Goal: Task Accomplishment & Management: Use online tool/utility

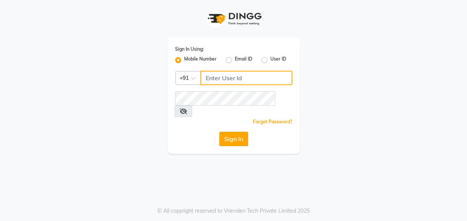
type input "9833527558"
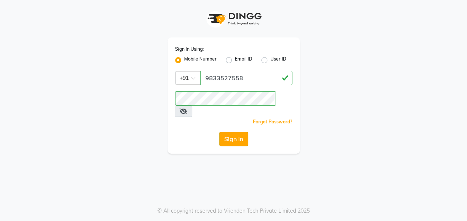
click at [235, 132] on button "Sign In" at bounding box center [233, 139] width 29 height 14
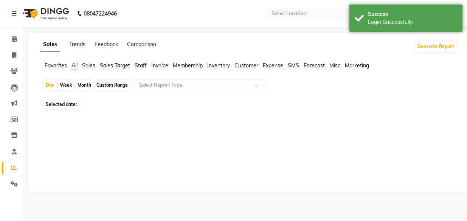
select select "en"
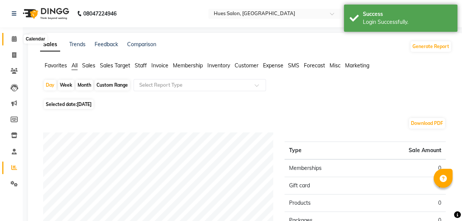
click at [13, 37] on icon at bounding box center [14, 39] width 5 height 6
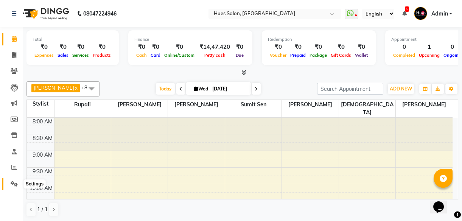
click at [15, 184] on icon at bounding box center [14, 184] width 7 height 6
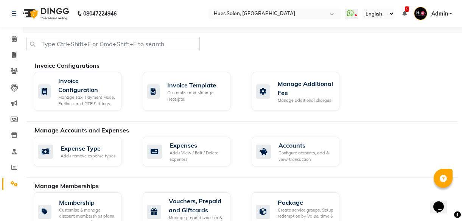
scroll to position [473, 0]
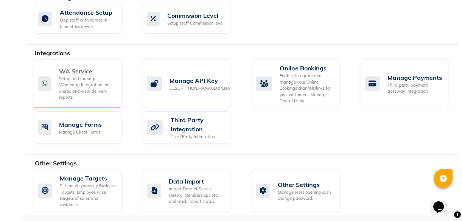
click at [87, 86] on div "Setup and manage Whatsapp Integration for alerts, and view delivery reports." at bounding box center [87, 88] width 56 height 25
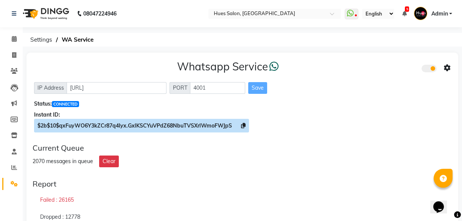
click at [245, 126] on span "$2b$10$qxFuyWO6Y3kZCr87q4Iyx.GxlKSCYuVPdZ68NbuTVSXrlWmoFWJpS" at bounding box center [141, 126] width 215 height 14
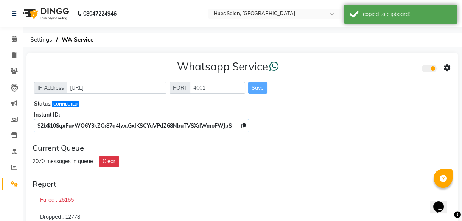
click at [446, 68] on icon at bounding box center [447, 68] width 7 height 7
click at [362, 61] on div "Whatsapp Settings" at bounding box center [392, 59] width 87 height 9
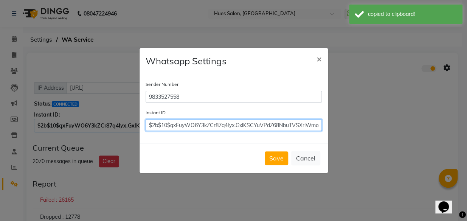
click at [252, 128] on input "$2b$10$qxFuyWO6Y3kZCr87q4Iyx.GxlKSCYuVPdZ68NbuTVSXrlWmoFWJpS" at bounding box center [234, 125] width 176 height 12
paste input "$2b$10$qxFuyWO6Y3kZCr87q4Iyx.GxlKSCYuVPdZ68NbuTVSXrlWmoFWJpS"
type input "$2b$10$qxFuyWO6Y3kZCr87q4Iyx.GxlKSCYuVPdZ68NbuTVSXrlWmoFWJpS"
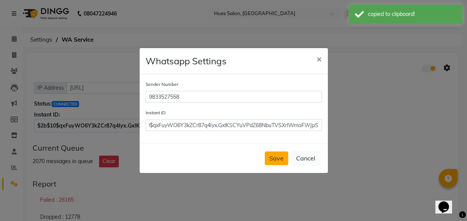
click at [272, 153] on button "Save" at bounding box center [276, 158] width 23 height 14
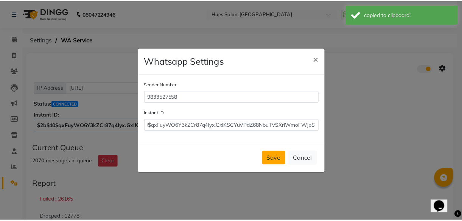
scroll to position [0, 0]
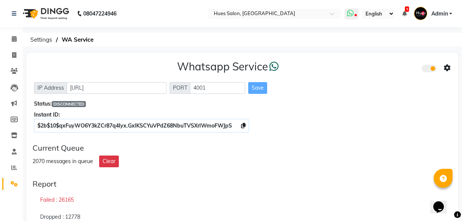
click at [351, 14] on icon at bounding box center [350, 13] width 7 height 8
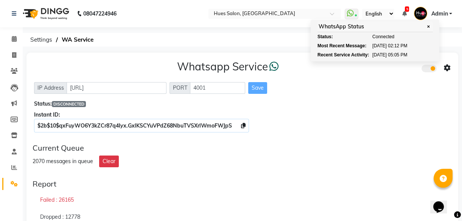
click at [340, 151] on div "Current Queue" at bounding box center [243, 147] width 420 height 9
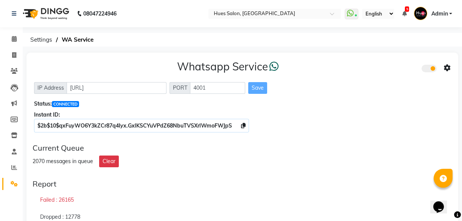
drag, startPoint x: 33, startPoint y: 160, endPoint x: 41, endPoint y: 158, distance: 9.0
click at [41, 158] on div "2070 messages in queue" at bounding box center [63, 161] width 61 height 8
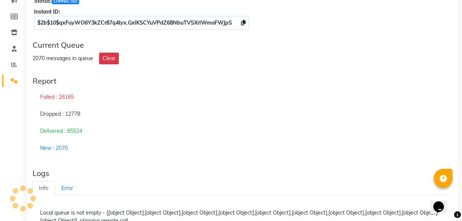
click at [410, 121] on div "Dropped : 12778" at bounding box center [243, 114] width 420 height 17
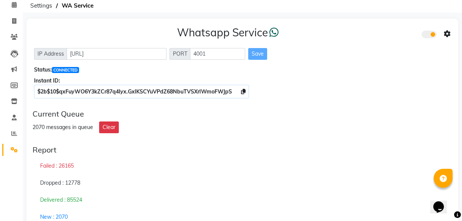
scroll to position [68, 0]
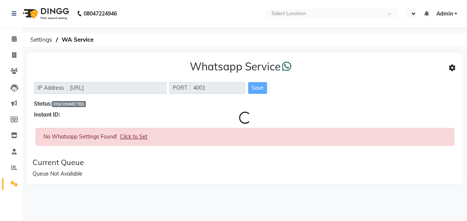
select select "en"
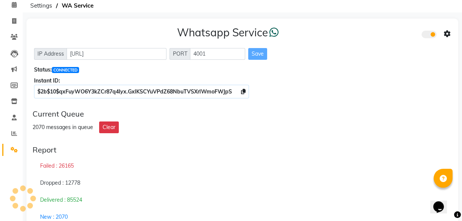
scroll to position [68, 0]
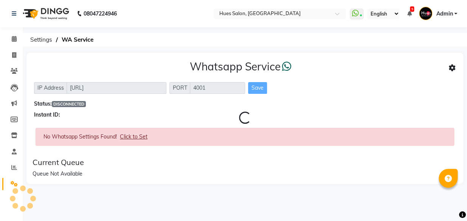
select select "en"
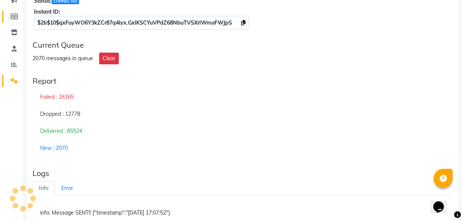
scroll to position [68, 0]
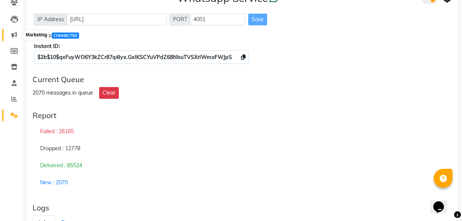
click at [13, 36] on icon at bounding box center [14, 35] width 6 height 6
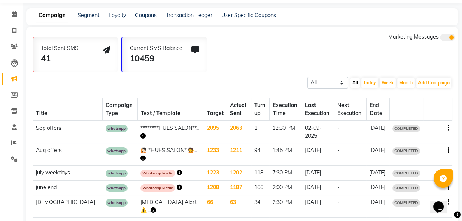
scroll to position [68, 0]
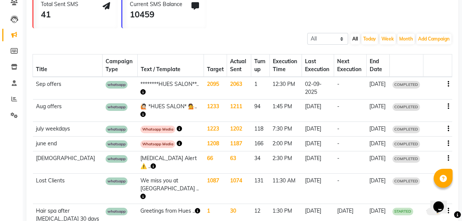
click at [146, 90] on icon "button" at bounding box center [142, 91] width 5 height 5
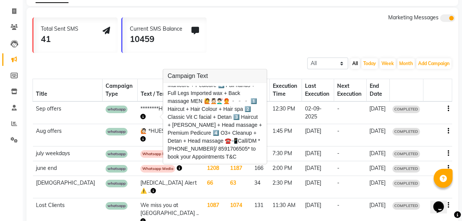
scroll to position [0, 0]
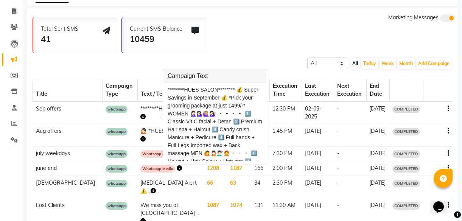
click at [302, 117] on td "02-09-2025" at bounding box center [318, 112] width 32 height 23
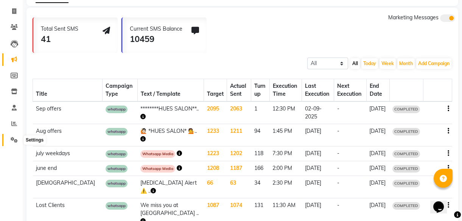
click at [14, 138] on icon at bounding box center [14, 140] width 7 height 6
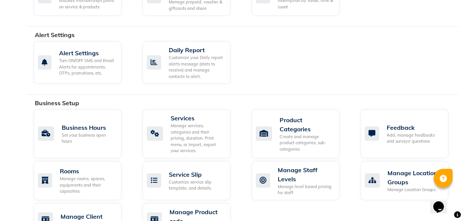
scroll to position [422, 0]
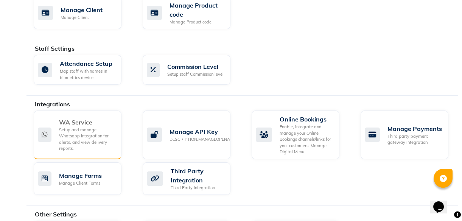
click at [68, 129] on div "Setup and manage Whatsapp Integration for alerts, and view delivery reports." at bounding box center [87, 139] width 56 height 25
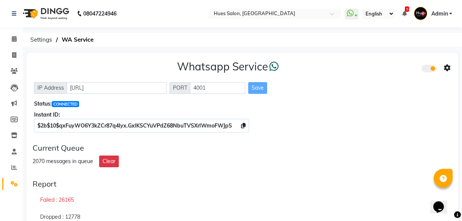
scroll to position [68, 0]
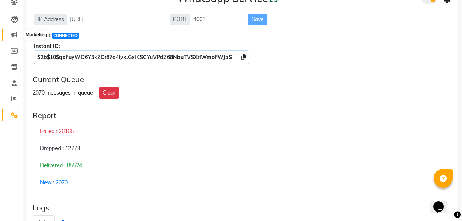
click at [13, 34] on icon at bounding box center [14, 35] width 6 height 6
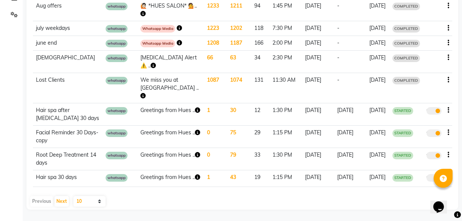
scroll to position [44, 0]
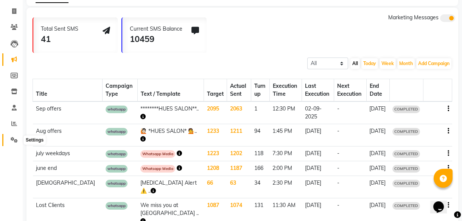
click at [8, 141] on span at bounding box center [14, 140] width 13 height 9
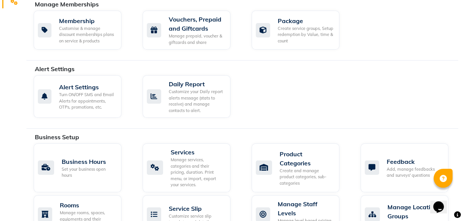
scroll to position [353, 0]
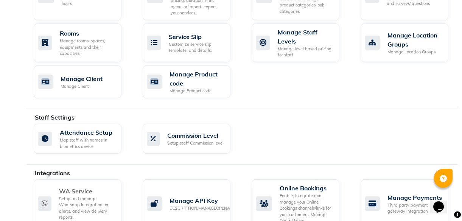
click at [81, 191] on div "WA Service" at bounding box center [87, 191] width 56 height 9
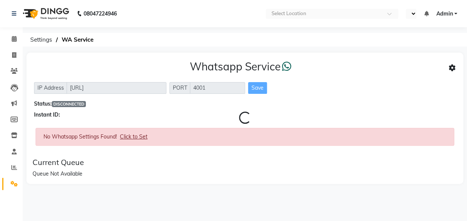
select select "en"
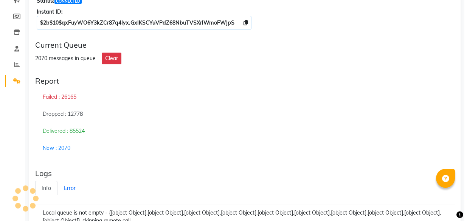
scroll to position [68, 0]
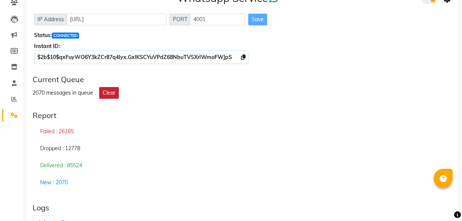
click at [112, 93] on button "Clear" at bounding box center [109, 93] width 20 height 12
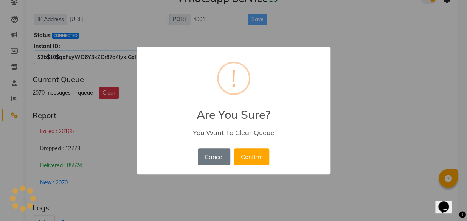
scroll to position [0, 0]
click at [252, 155] on button "Confirm" at bounding box center [251, 156] width 35 height 17
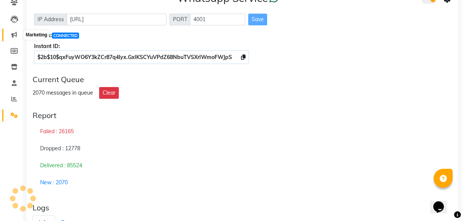
click at [14, 33] on icon at bounding box center [14, 35] width 6 height 6
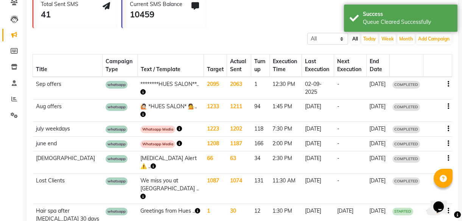
click at [449, 82] on button "button" at bounding box center [449, 84] width 2 height 8
click at [426, 73] on div "Copy" at bounding box center [427, 74] width 23 height 9
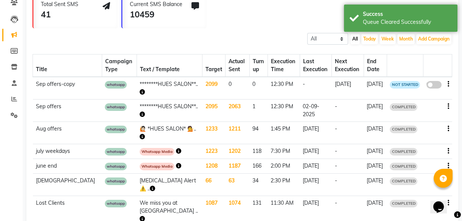
click at [446, 84] on div "false" at bounding box center [437, 85] width 23 height 10
click at [448, 84] on icon "button" at bounding box center [449, 84] width 2 height 0
click at [426, 79] on div "Edit" at bounding box center [427, 79] width 23 height 9
select select "3"
select select "9575"
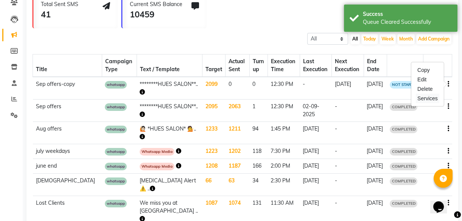
select select "1"
select select "2"
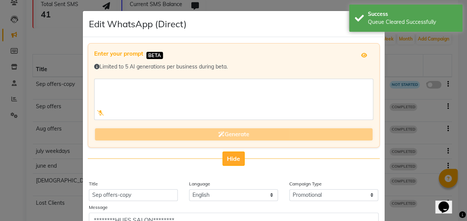
click at [235, 157] on span "Hide" at bounding box center [233, 159] width 13 height 8
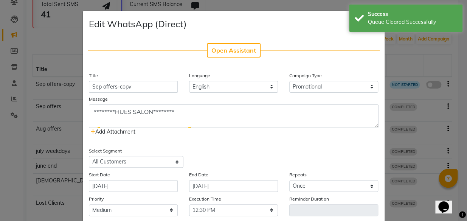
scroll to position [68, 0]
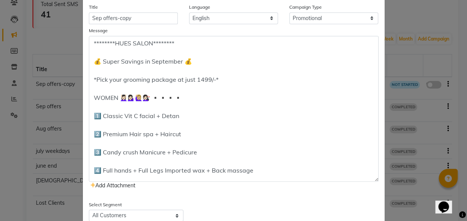
drag, startPoint x: 373, startPoint y: 57, endPoint x: 356, endPoint y: 178, distance: 122.2
click at [360, 180] on textarea "********HUES SALON******** 💰 Super Savings in September 💰 *Pick your grooming p…" at bounding box center [234, 109] width 290 height 146
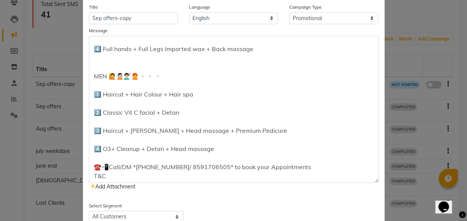
scroll to position [172, 0]
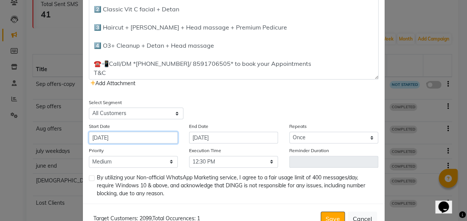
click at [134, 138] on input "[DATE]" at bounding box center [133, 138] width 89 height 12
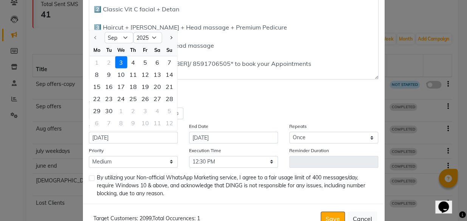
click at [238, 98] on div "Select Segment Select All Customers All Male Customer All Female Customer All M…" at bounding box center [233, 108] width 301 height 21
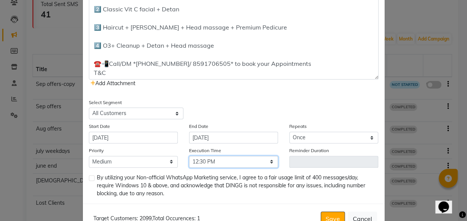
click at [231, 162] on select "Select 09:00 AM 09:15 AM 09:30 AM 09:45 AM 10:00 AM 10:15 AM 10:30 AM 10:45 AM …" at bounding box center [233, 162] width 89 height 12
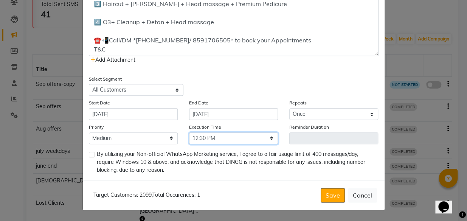
click at [248, 138] on select "Select 09:00 AM 09:15 AM 09:30 AM 09:45 AM 10:00 AM 10:15 AM 10:30 AM 10:45 AM …" at bounding box center [233, 138] width 89 height 12
select select "1035"
click at [189, 132] on select "Select 09:00 AM 09:15 AM 09:30 AM 09:45 AM 10:00 AM 10:15 AM 10:30 AM 10:45 AM …" at bounding box center [233, 138] width 89 height 12
click at [89, 154] on label at bounding box center [92, 155] width 6 height 6
click at [89, 154] on input "checkbox" at bounding box center [91, 154] width 5 height 5
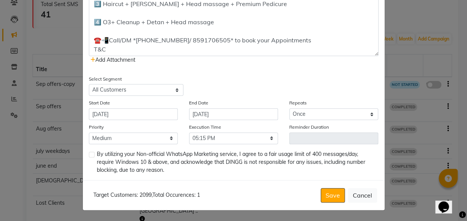
checkbox input "true"
drag, startPoint x: 138, startPoint y: 193, endPoint x: 147, endPoint y: 194, distance: 9.3
click at [147, 194] on span "Target Customers: 2099" at bounding box center [122, 194] width 58 height 7
click at [253, 189] on div "Target Customers: 2099 , Total Occurences: 1 Save Cancel" at bounding box center [234, 195] width 302 height 30
drag, startPoint x: 136, startPoint y: 195, endPoint x: 148, endPoint y: 196, distance: 11.8
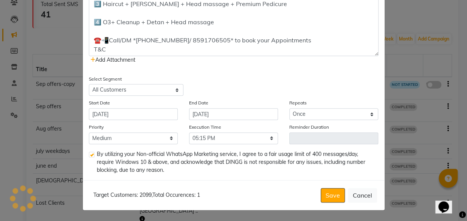
click at [148, 196] on span "Target Customers: 2099" at bounding box center [122, 194] width 58 height 7
click at [137, 197] on span "Target Customers: 2099" at bounding box center [122, 194] width 58 height 7
drag, startPoint x: 138, startPoint y: 194, endPoint x: 148, endPoint y: 194, distance: 10.6
click at [148, 194] on span "Target Customers: 2099" at bounding box center [122, 194] width 58 height 7
drag, startPoint x: 311, startPoint y: 154, endPoint x: 358, endPoint y: 155, distance: 46.9
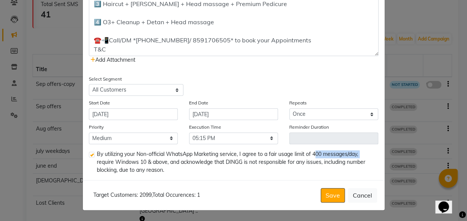
click at [358, 155] on span "By utilizing your Non-official WhatsApp Marketing service, I agree to a fair us…" at bounding box center [235, 162] width 276 height 24
drag, startPoint x: 137, startPoint y: 193, endPoint x: 151, endPoint y: 196, distance: 13.8
click at [151, 196] on div "Target Customers: 2099 , Total Occurences: 1" at bounding box center [145, 195] width 110 height 8
click at [239, 189] on div "Target Customers: 2099 , Total Occurences: 1 Save Cancel" at bounding box center [234, 195] width 302 height 30
click at [329, 193] on button "Save" at bounding box center [333, 195] width 24 height 14
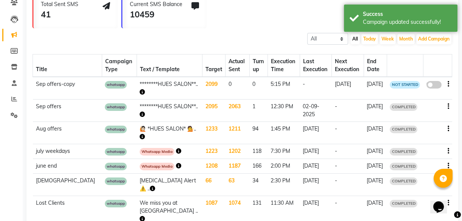
click at [432, 83] on span at bounding box center [433, 85] width 15 height 8
click at [437, 86] on input "false" at bounding box center [437, 86] width 0 height 0
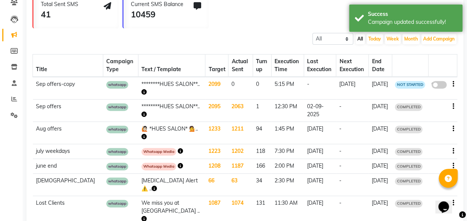
select select "3"
select select "9575"
select select "1"
select select "2"
select select "1035"
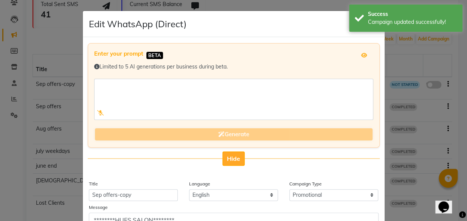
click at [237, 153] on button "Hide" at bounding box center [233, 158] width 22 height 14
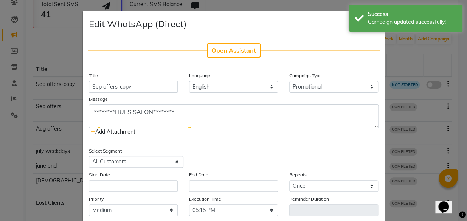
scroll to position [72, 0]
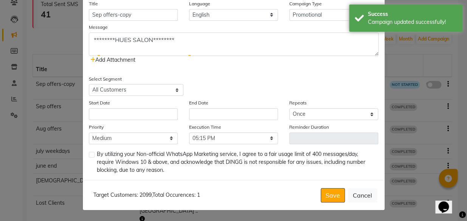
drag, startPoint x: 123, startPoint y: 104, endPoint x: 123, endPoint y: 110, distance: 5.3
click at [123, 105] on div "Start Date" at bounding box center [133, 109] width 100 height 21
click at [123, 111] on input "text" at bounding box center [133, 114] width 89 height 12
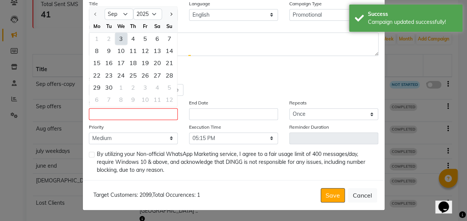
click at [120, 39] on div "3" at bounding box center [121, 39] width 12 height 12
type input "[DATE]"
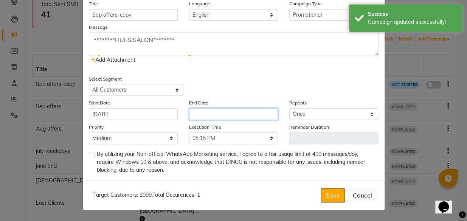
click at [229, 112] on input "text" at bounding box center [233, 114] width 89 height 12
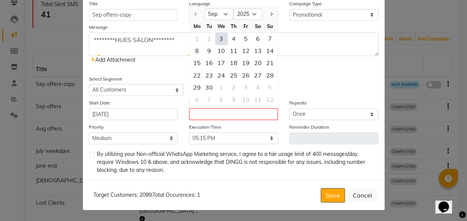
click at [217, 38] on div "3" at bounding box center [221, 39] width 12 height 12
type input "[DATE]"
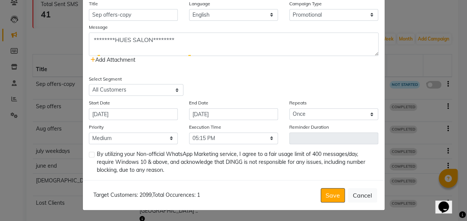
click at [89, 152] on label at bounding box center [92, 155] width 6 height 6
click at [89, 152] on input "checkbox" at bounding box center [91, 154] width 5 height 5
checkbox input "true"
click at [331, 194] on button "Save" at bounding box center [333, 195] width 24 height 14
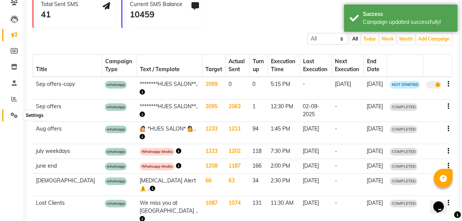
click at [12, 115] on icon at bounding box center [14, 115] width 7 height 6
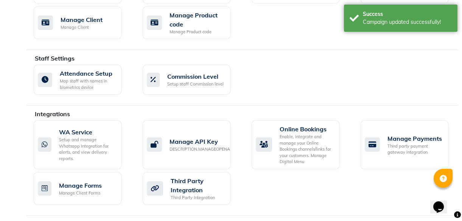
scroll to position [447, 0]
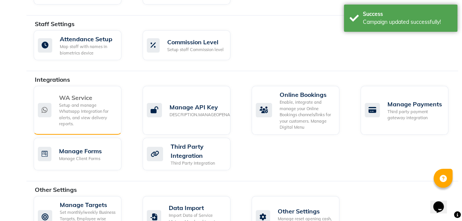
click at [80, 108] on div "Setup and manage Whatsapp Integration for alerts, and view delivery reports." at bounding box center [87, 114] width 56 height 25
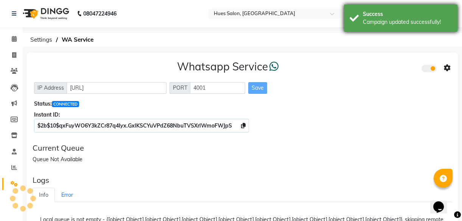
click at [383, 21] on div "Campaign updated successfully!" at bounding box center [407, 22] width 89 height 8
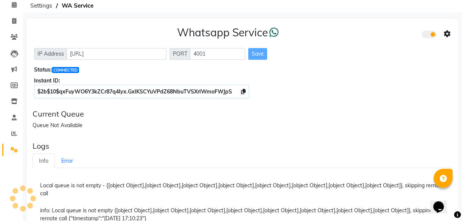
scroll to position [68, 0]
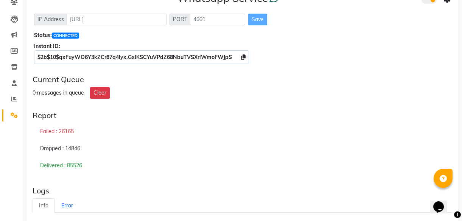
drag, startPoint x: 77, startPoint y: 164, endPoint x: 84, endPoint y: 165, distance: 6.6
click at [84, 165] on div "Delivered : 85526" at bounding box center [243, 165] width 420 height 17
click at [81, 165] on div "Delivered : 85526" at bounding box center [243, 165] width 420 height 17
drag, startPoint x: 75, startPoint y: 163, endPoint x: 85, endPoint y: 168, distance: 10.7
click at [85, 168] on div "Delivered : 85526" at bounding box center [243, 165] width 420 height 17
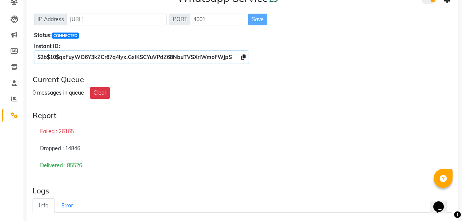
drag, startPoint x: 85, startPoint y: 168, endPoint x: 88, endPoint y: 174, distance: 6.6
click at [88, 174] on div "Report Failed : 26165 Dropped : 14846 Delivered : 85526" at bounding box center [243, 142] width 426 height 69
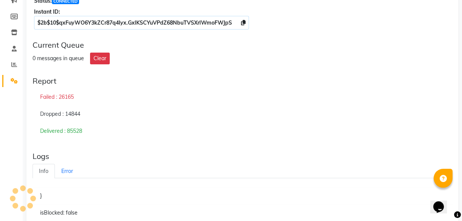
drag, startPoint x: 76, startPoint y: 129, endPoint x: 85, endPoint y: 129, distance: 8.7
click at [85, 129] on div "Delivered : 85528" at bounding box center [243, 131] width 420 height 17
drag, startPoint x: 85, startPoint y: 129, endPoint x: 102, endPoint y: 141, distance: 21.2
click at [102, 141] on div "Report Failed : 26165 Dropped : 14844 Delivered : 85528" at bounding box center [243, 107] width 426 height 69
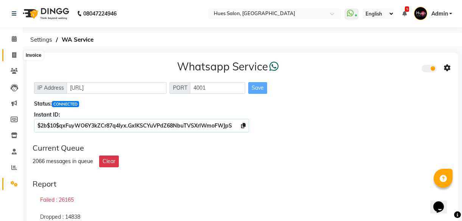
click at [15, 57] on icon at bounding box center [14, 55] width 4 height 6
select select "service"
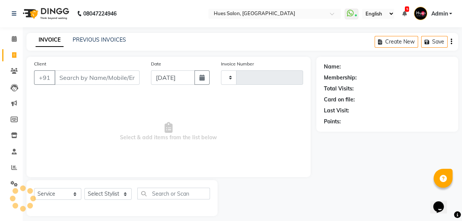
scroll to position [7, 0]
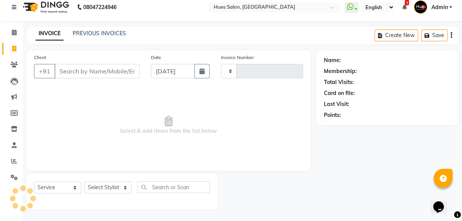
type input "0953"
select select "3460"
click at [68, 67] on input "Client" at bounding box center [96, 71] width 85 height 14
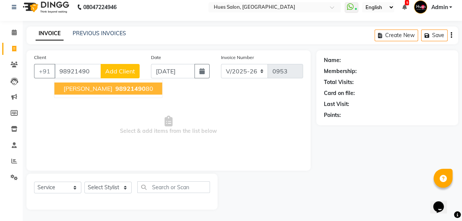
click at [94, 90] on span "Puja Kadam" at bounding box center [88, 89] width 49 height 8
type input "9892149080"
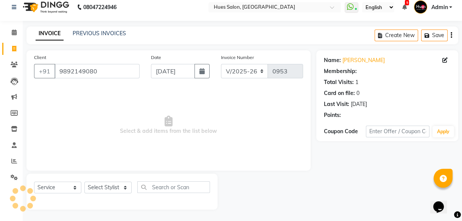
select select "1: Object"
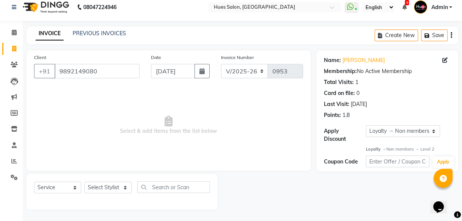
click at [94, 90] on span "Select & add items from the list below" at bounding box center [168, 125] width 269 height 76
drag, startPoint x: 108, startPoint y: 68, endPoint x: 0, endPoint y: 93, distance: 110.7
click at [0, 93] on html "08047224946 Select Location × Hues Salon, Kalwa WhatsApp Status ✕ Status: Conne…" at bounding box center [231, 104] width 462 height 221
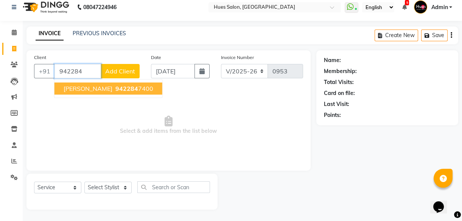
click at [109, 90] on span "madhurima sonawane" at bounding box center [88, 89] width 49 height 8
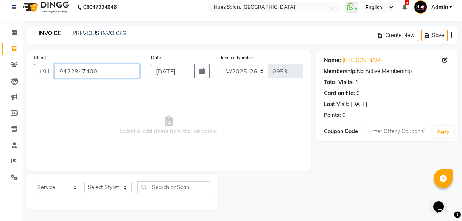
drag, startPoint x: 121, startPoint y: 70, endPoint x: 0, endPoint y: 95, distance: 123.5
click at [0, 95] on html "08047224946 Select Location × Hues Salon, Kalwa WhatsApp Status ✕ Status: Conne…" at bounding box center [231, 104] width 462 height 221
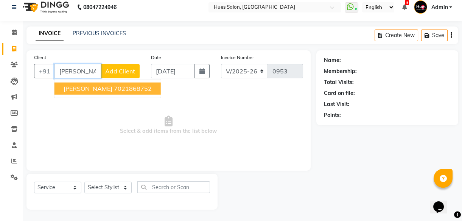
click at [103, 83] on button "shagufa Ali 7021868752" at bounding box center [107, 88] width 106 height 12
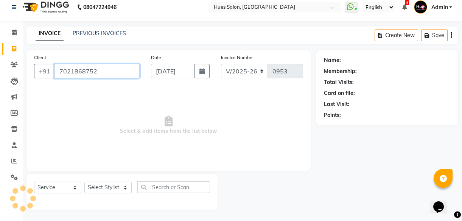
type input "7021868752"
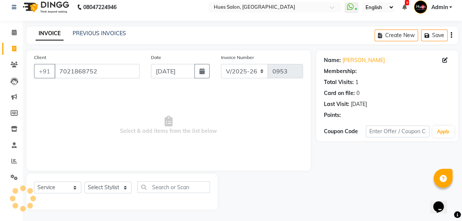
select select "1: Object"
